Goal: Task Accomplishment & Management: Use online tool/utility

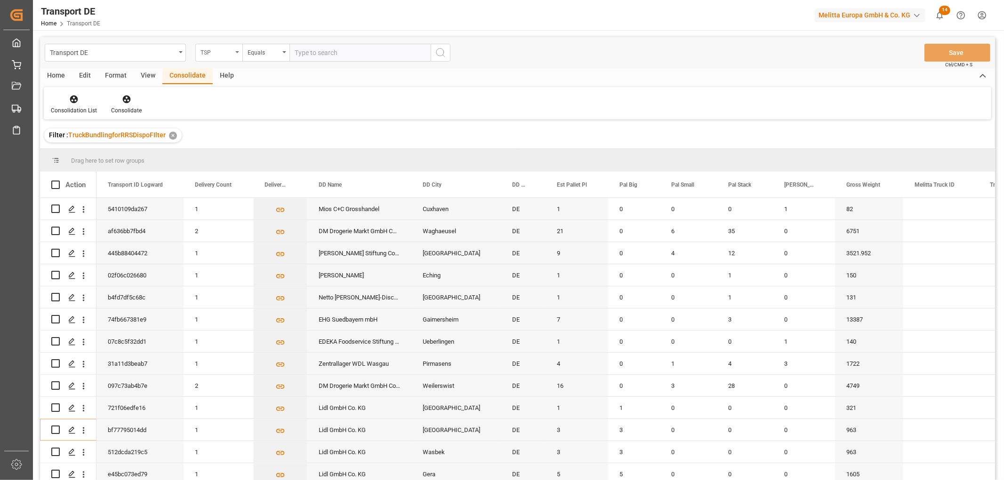
click at [213, 54] on div "TSP" at bounding box center [216, 51] width 32 height 11
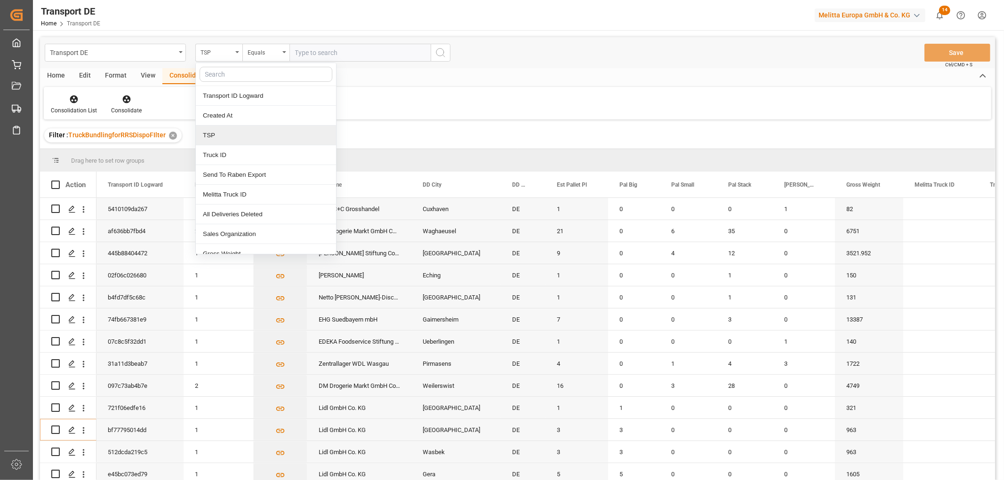
click at [224, 135] on div "TSP" at bounding box center [266, 136] width 140 height 20
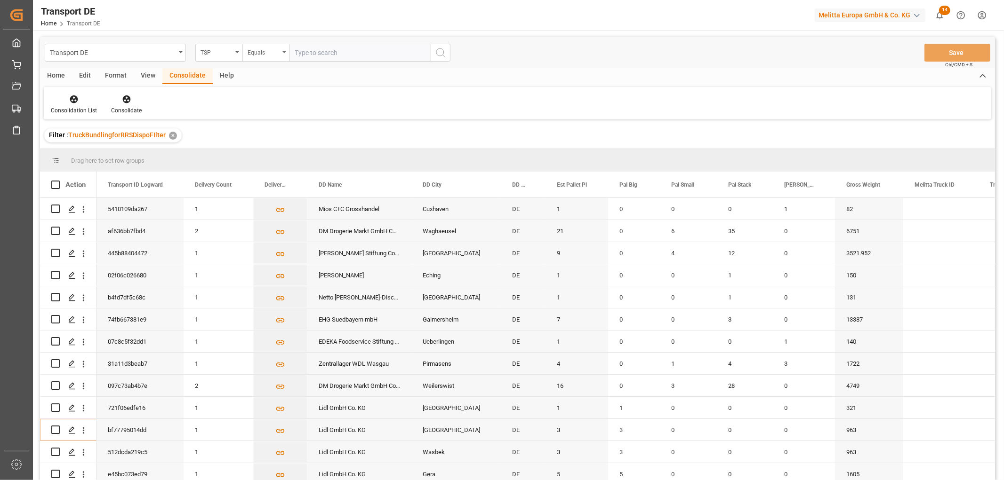
click at [259, 51] on div "Equals" at bounding box center [264, 51] width 32 height 11
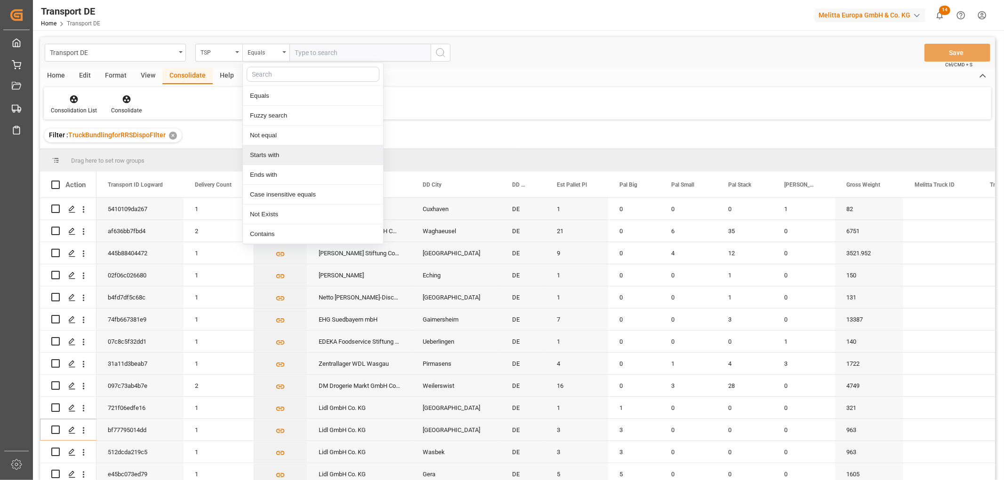
click at [269, 153] on div "Starts with" at bounding box center [313, 155] width 140 height 20
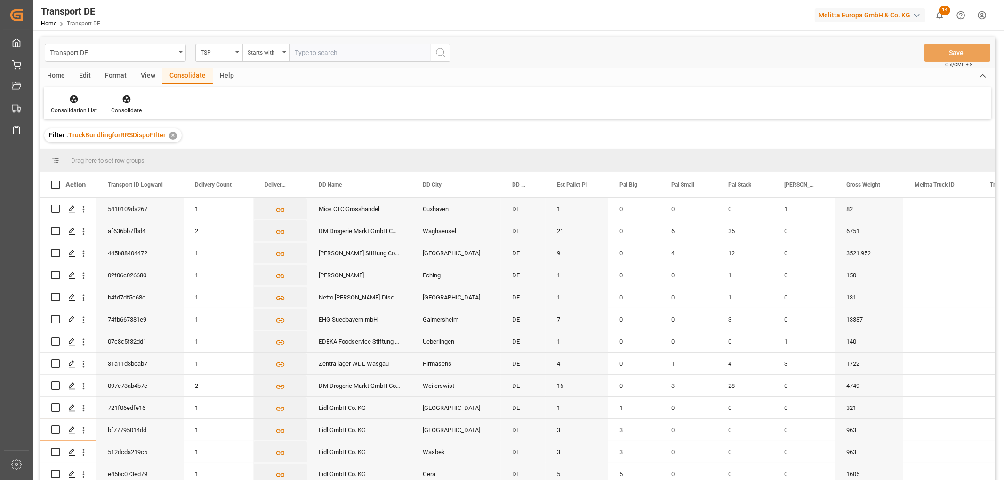
click at [312, 53] on input "text" at bounding box center [359, 53] width 141 height 18
type input "Self pickup DE"
click at [443, 52] on icon "search button" at bounding box center [440, 52] width 11 height 11
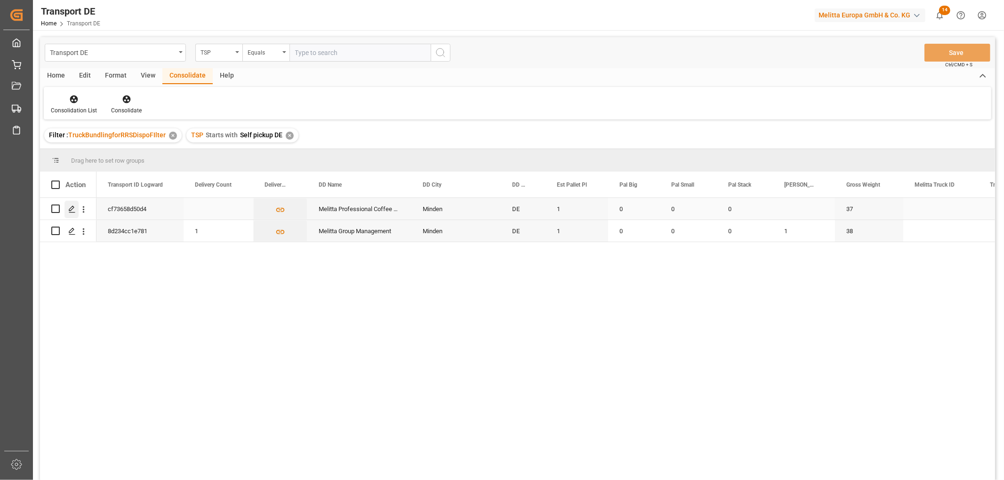
click at [72, 209] on polygon "Press SPACE to select this row." at bounding box center [71, 208] width 5 height 5
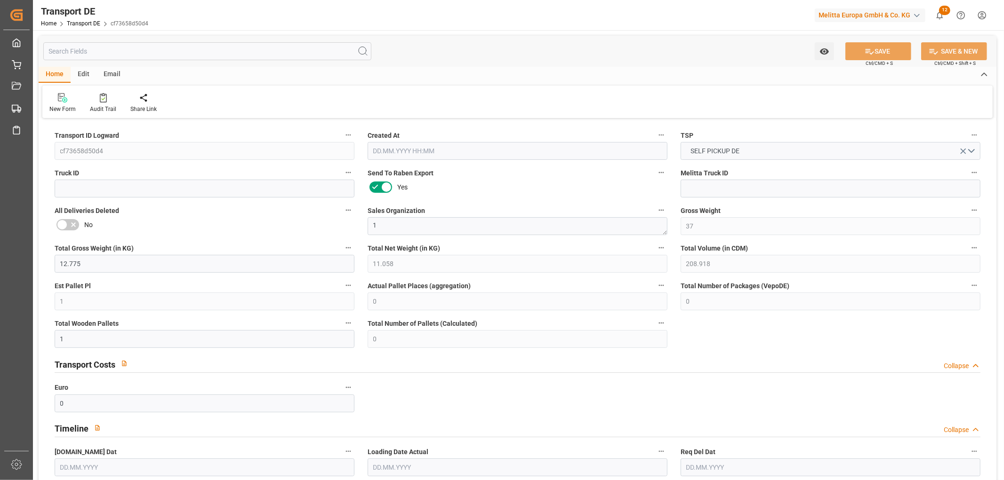
type input "37"
type input "12.775"
type input "11.058"
type input "208.918"
type input "1"
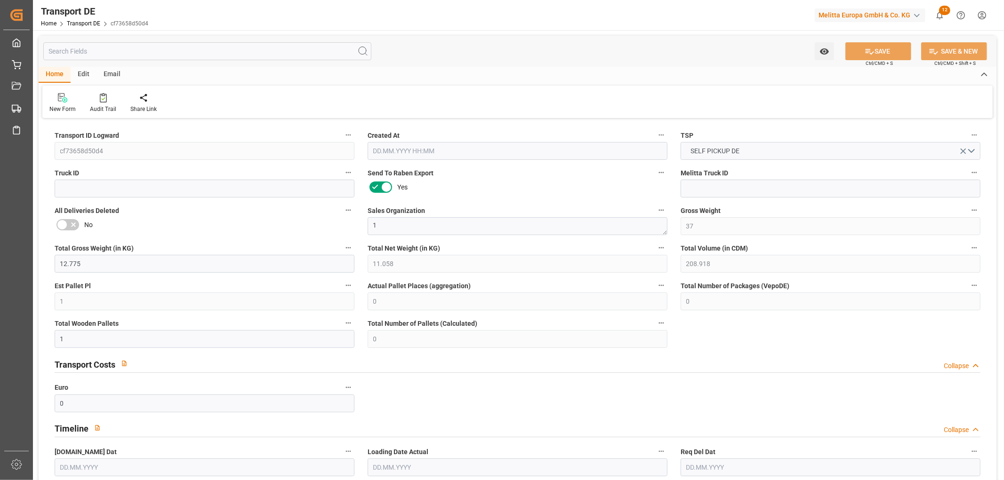
type input "0"
type input "1"
type input "0"
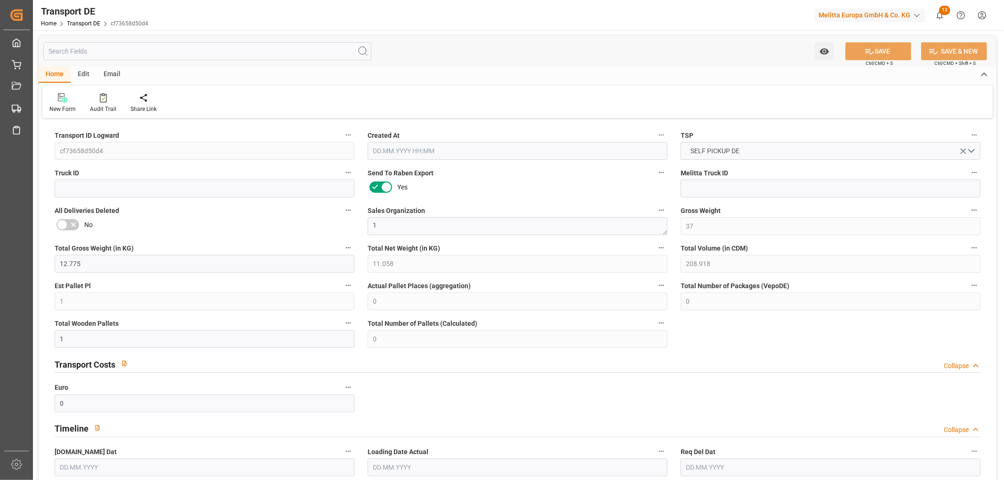
type input "32"
type input "0"
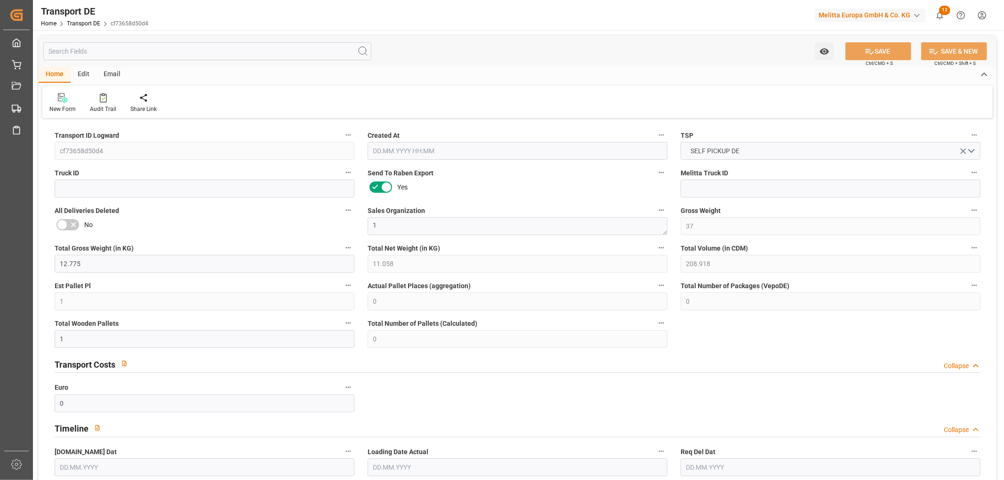
type input "0"
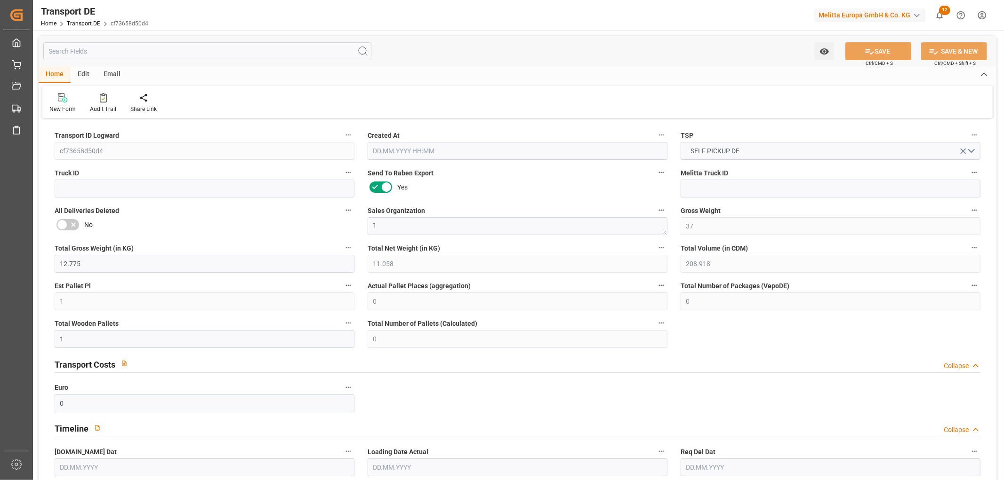
type input "0"
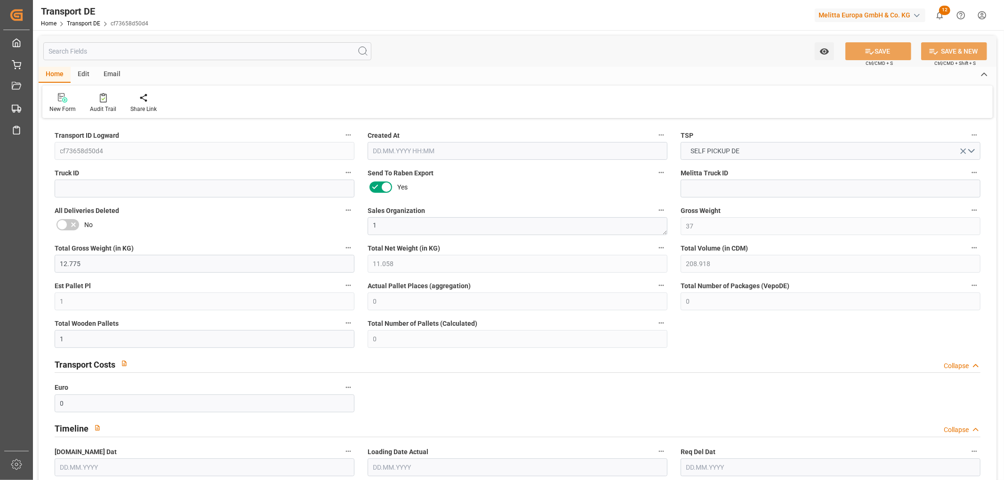
type input "0"
type input "[DATE] 22:04"
type input "[DATE]"
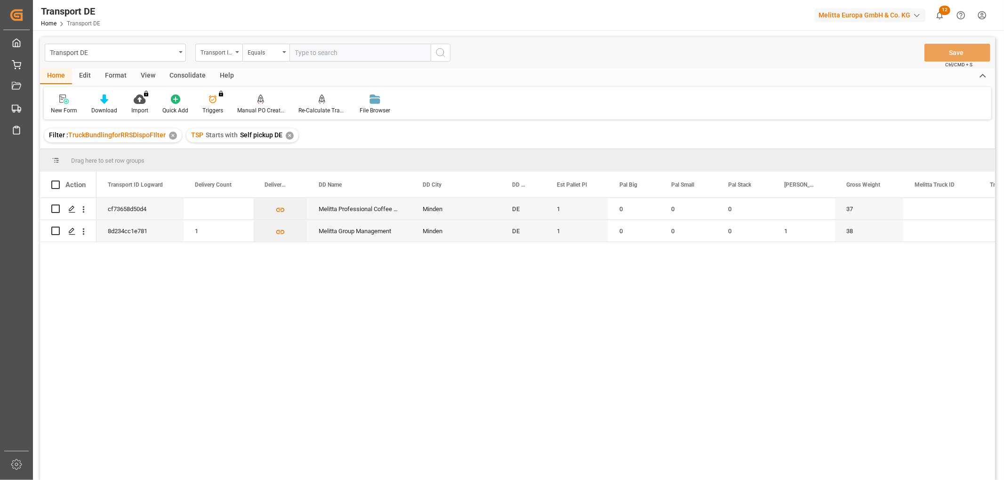
click at [177, 73] on div "Consolidate" at bounding box center [187, 76] width 50 height 16
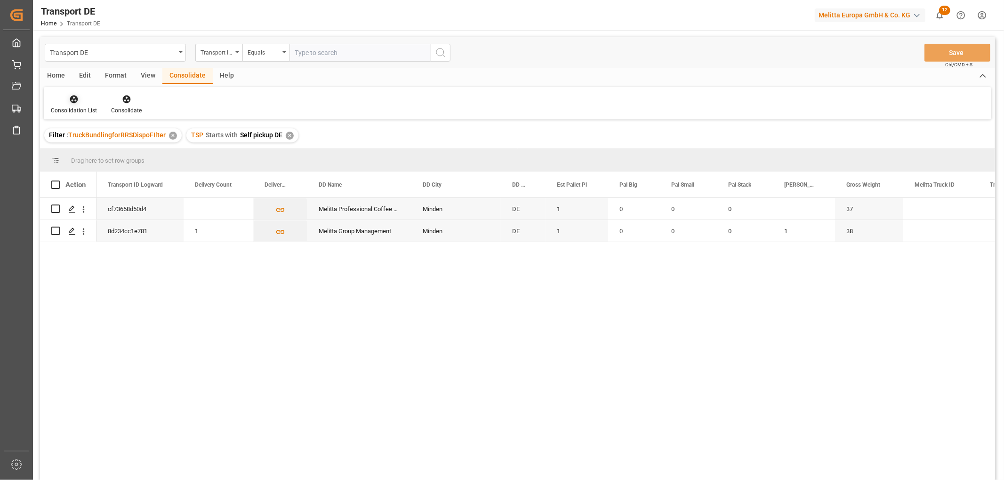
click at [76, 102] on icon at bounding box center [73, 99] width 9 height 9
click at [85, 152] on div "Transport DE Transport ID Logward Equals Save Ctrl/CMD + S Home Edit Format Vie…" at bounding box center [517, 271] width 955 height 468
click at [55, 210] on input "Press Space to toggle row selection (unchecked)" at bounding box center [55, 209] width 8 height 8
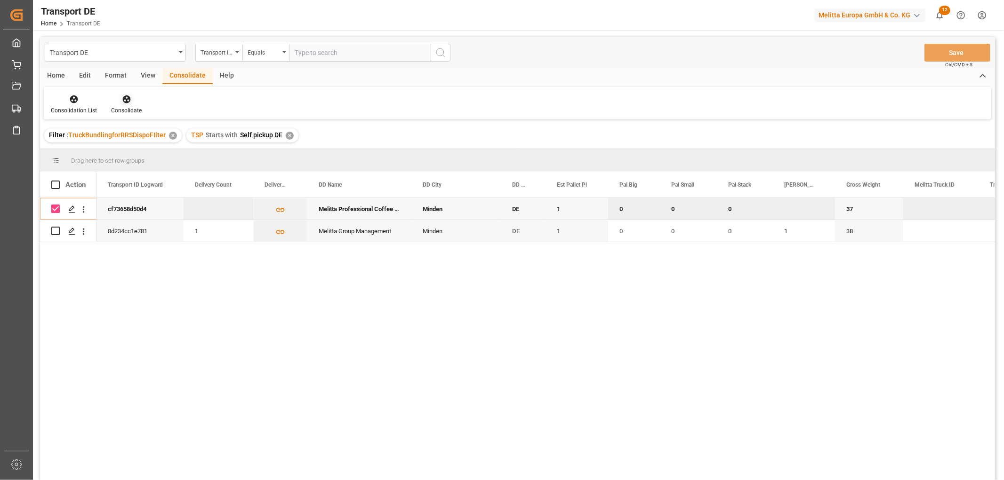
click at [125, 98] on icon at bounding box center [126, 99] width 9 height 9
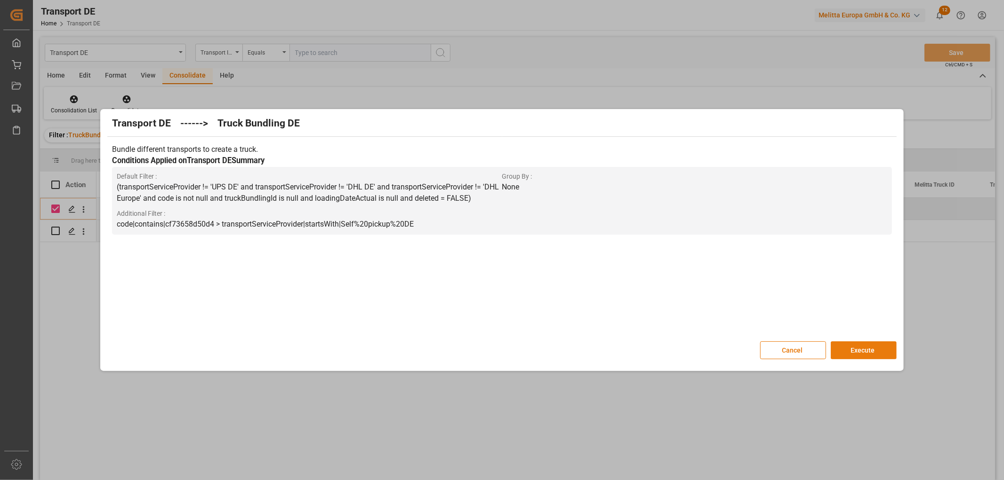
click at [869, 349] on button "Execute" at bounding box center [864, 351] width 66 height 18
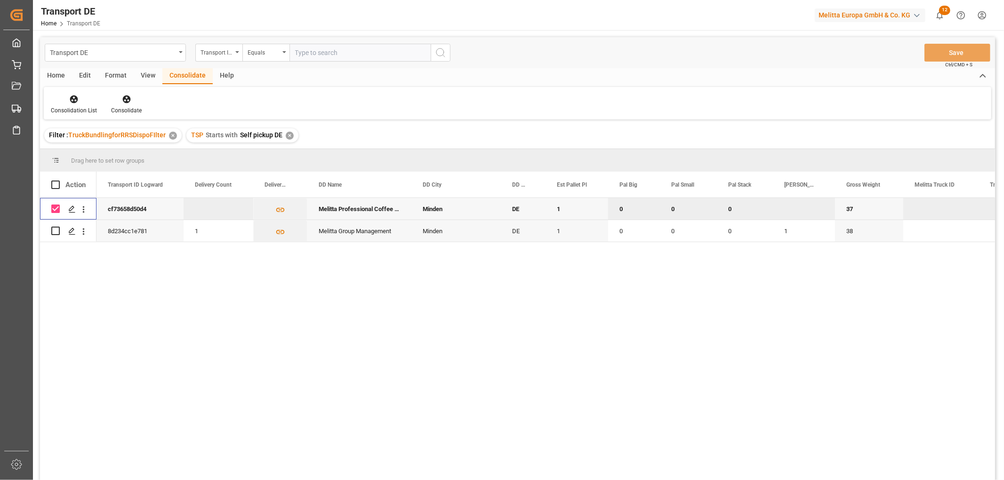
click at [58, 211] on input "Press Space to toggle row selection (checked)" at bounding box center [55, 209] width 8 height 8
checkbox input "false"
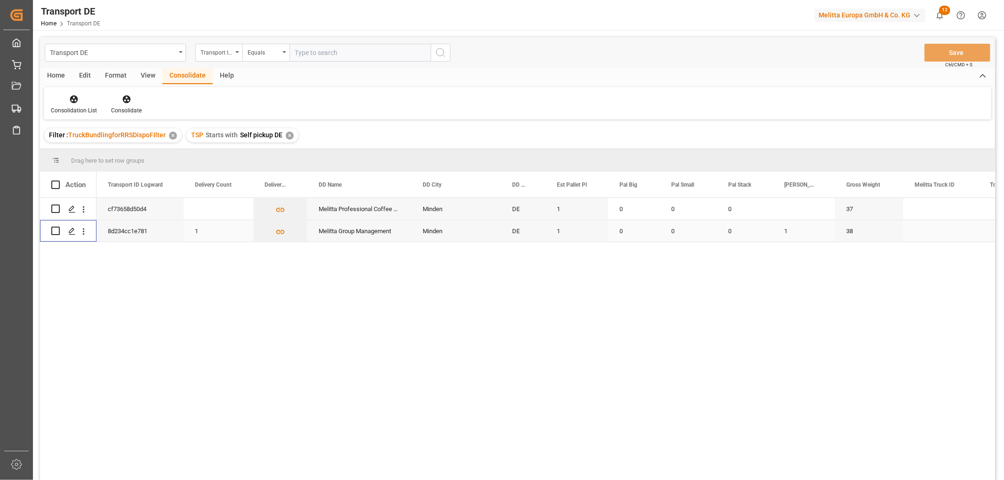
click at [54, 233] on input "Press Space to toggle row selection (unchecked)" at bounding box center [55, 231] width 8 height 8
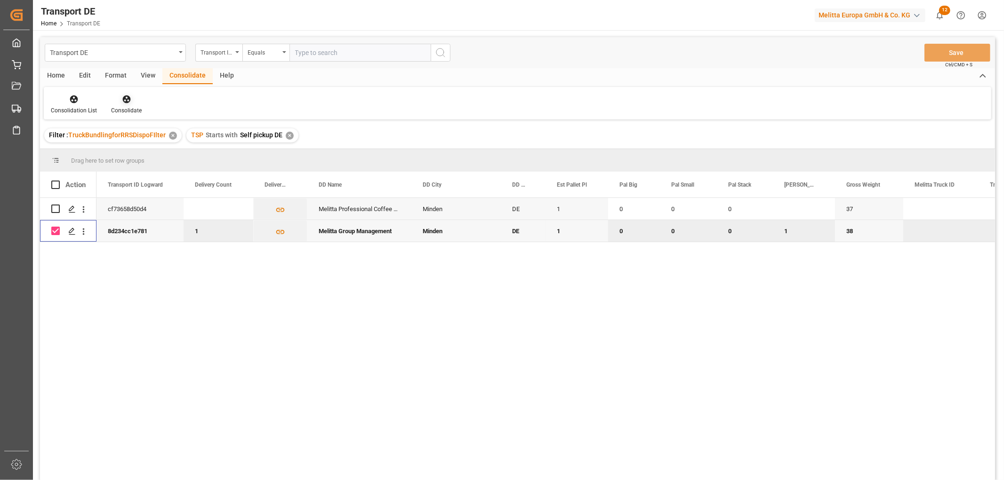
click at [124, 96] on icon at bounding box center [126, 100] width 8 height 8
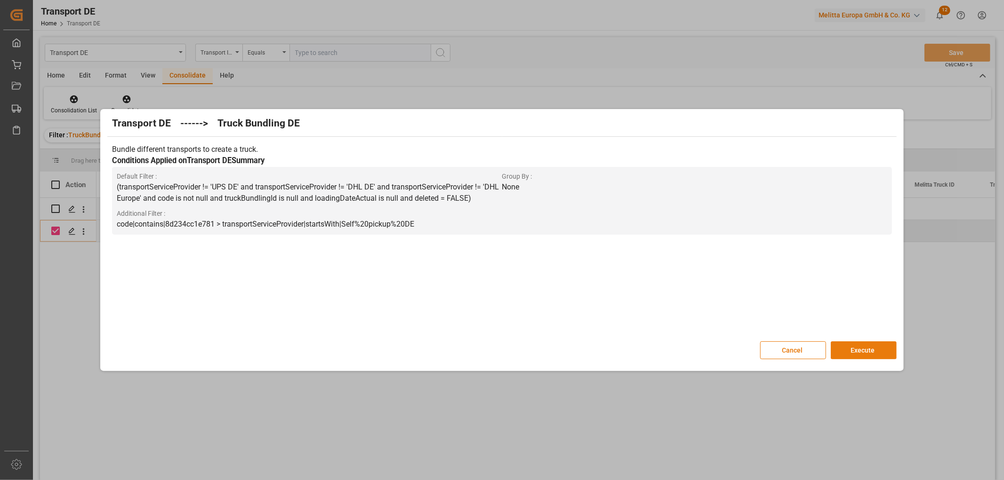
click at [858, 352] on button "Execute" at bounding box center [864, 351] width 66 height 18
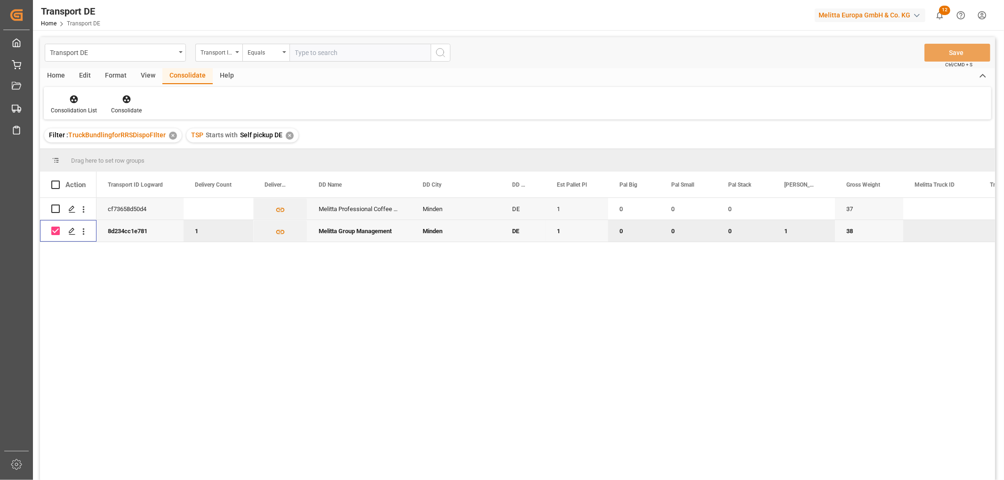
click at [56, 232] on input "Press Space to toggle row selection (checked)" at bounding box center [55, 231] width 8 height 8
checkbox input "false"
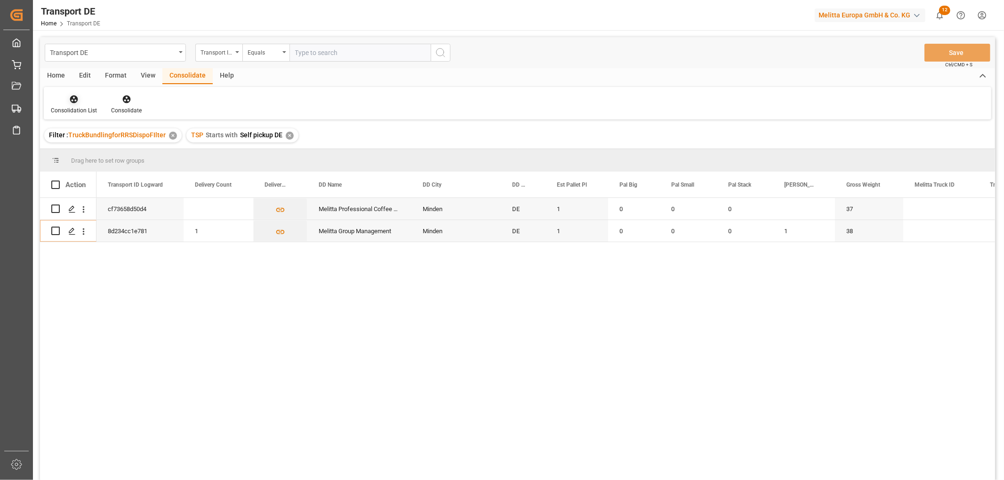
click at [74, 99] on icon at bounding box center [74, 100] width 8 height 8
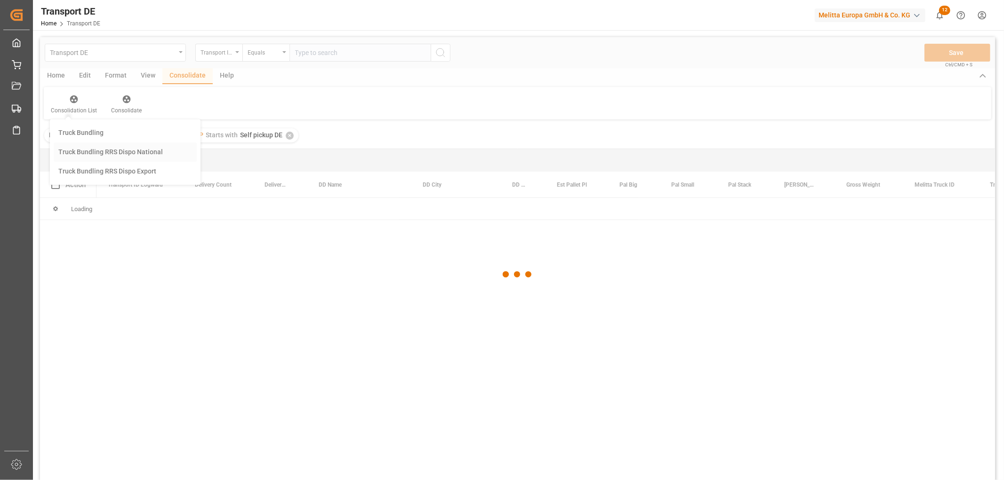
click at [85, 151] on div "Transport DE Transport ID Logward Equals Save Ctrl/CMD + S Home Edit Format Vie…" at bounding box center [517, 271] width 955 height 468
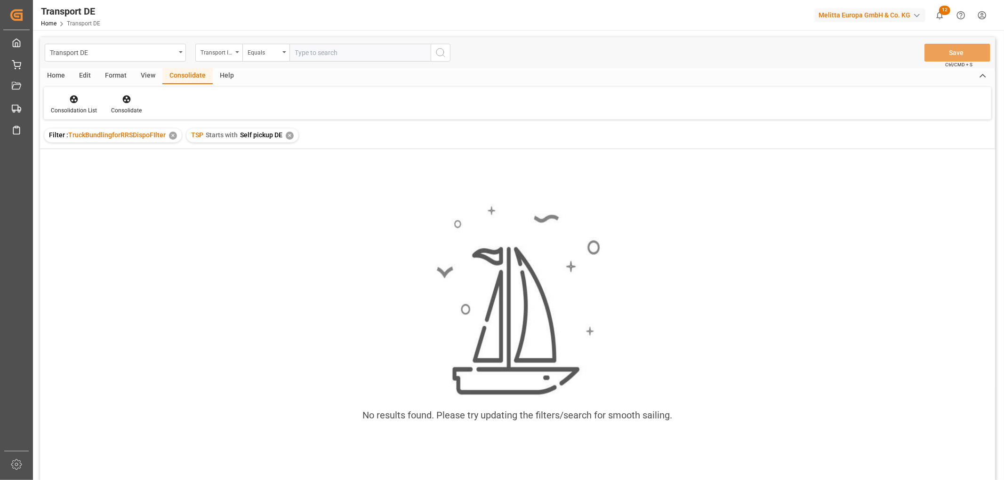
click at [289, 134] on div "✕" at bounding box center [290, 136] width 8 height 8
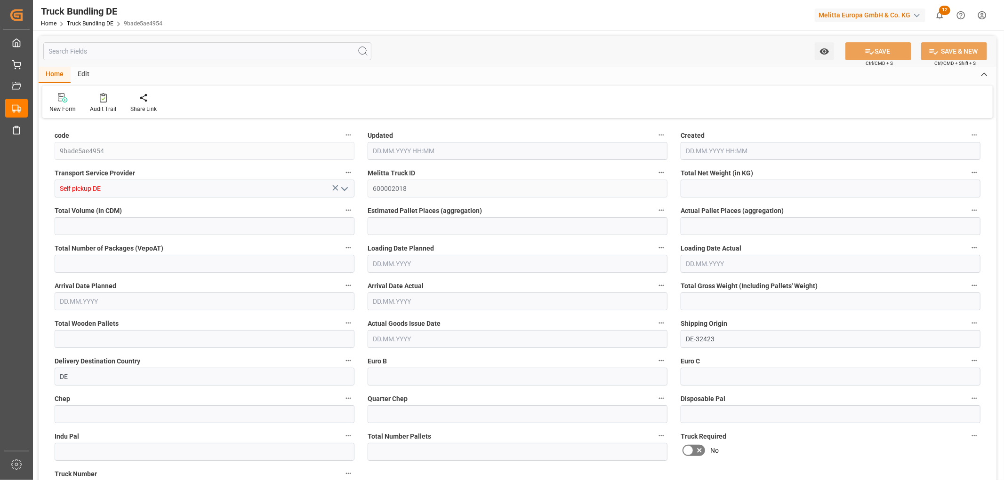
type input "11.058"
type input "208.918"
type input "1"
type input "0"
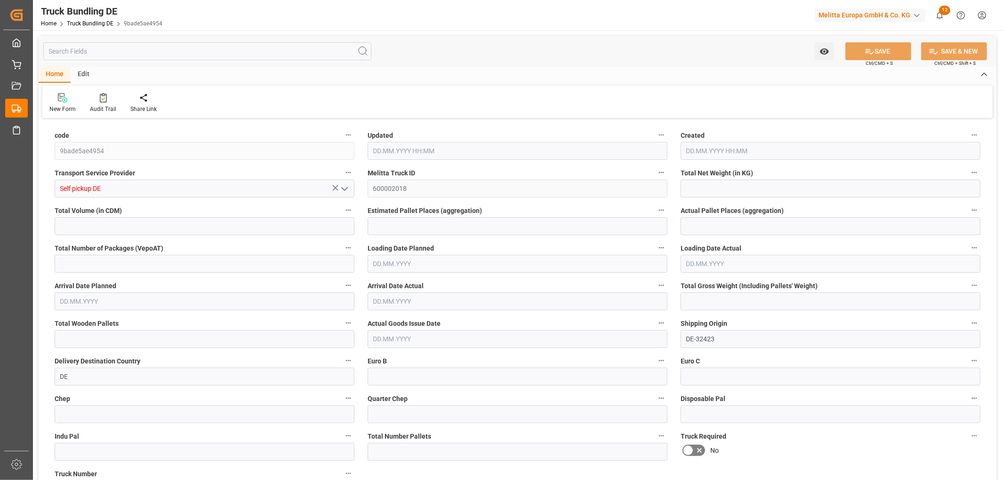
type input "37"
type input "1"
type input "0"
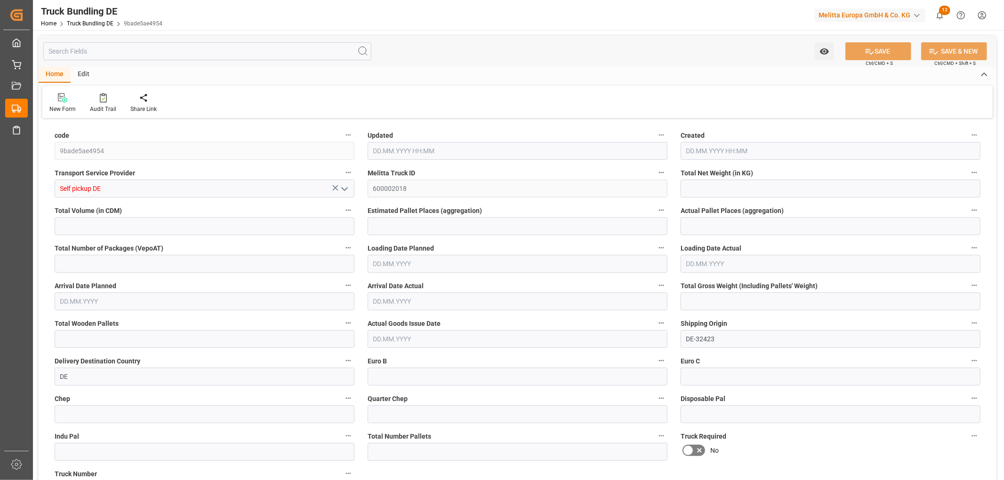
type input "0"
type input "27.08.2025 07:53"
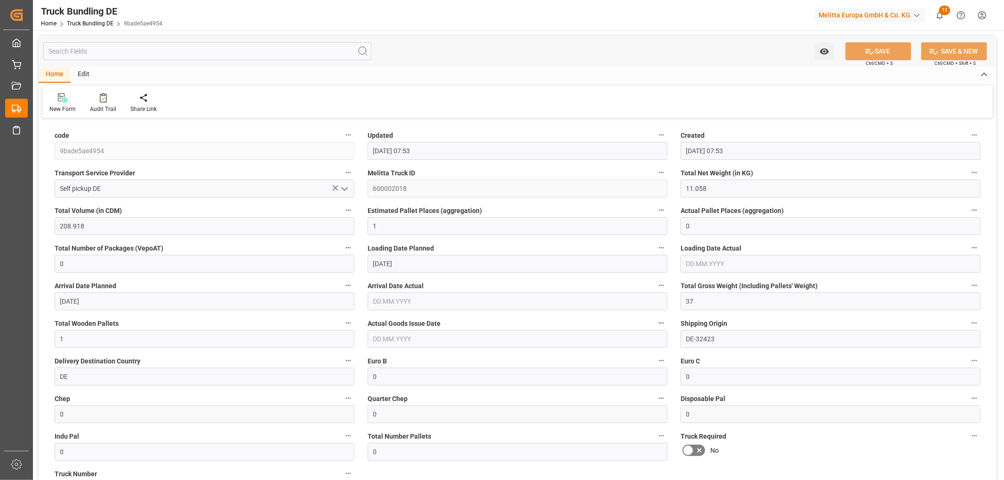
type input "27.08.2025 07:53"
type input "[DATE]"
type input "27.08.2025"
type input "[DATE] 07:53"
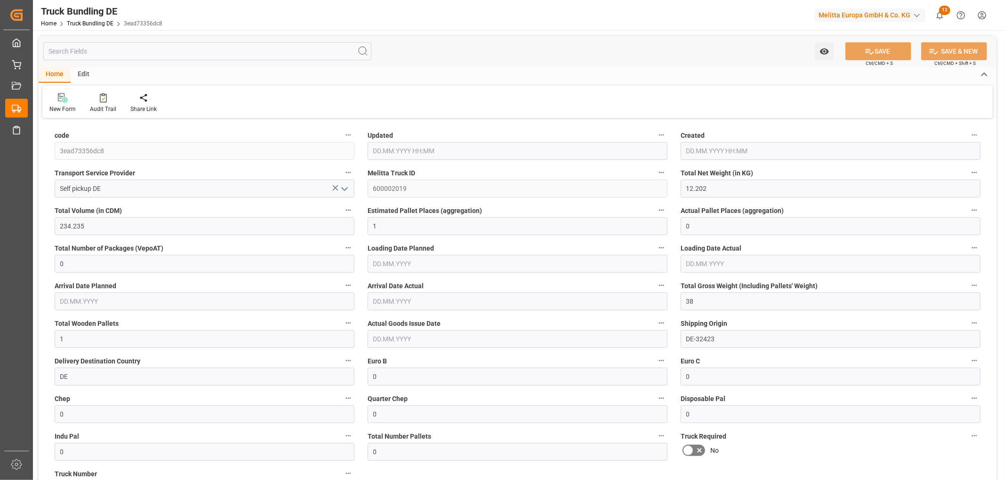
type input "[DATE] 07:53"
type input "[DATE]"
